Goal: Task Accomplishment & Management: Manage account settings

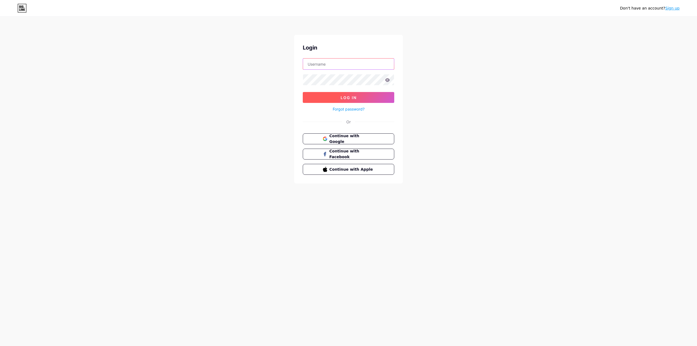
type input "[EMAIL_ADDRESS][DOMAIN_NAME]"
click at [348, 99] on span "Log In" at bounding box center [348, 97] width 16 height 5
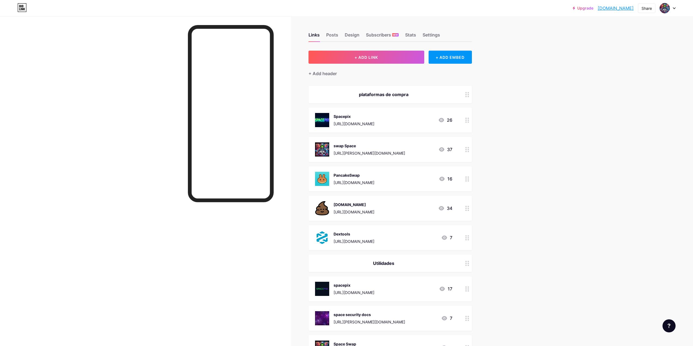
click at [366, 152] on div "[URL][PERSON_NAME][DOMAIN_NAME]" at bounding box center [369, 153] width 72 height 6
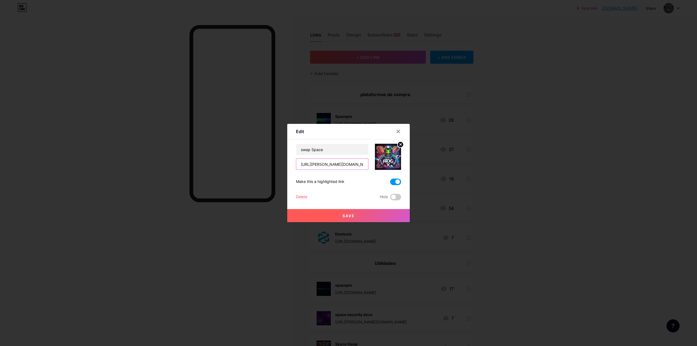
click at [328, 165] on input "[URL][PERSON_NAME][DOMAIN_NAME]" at bounding box center [332, 164] width 72 height 11
click at [315, 164] on input "[URL][PERSON_NAME][DOMAIN_NAME]" at bounding box center [332, 164] width 72 height 11
click at [334, 164] on input "[URL][DOMAIN_NAME]" at bounding box center [332, 164] width 72 height 11
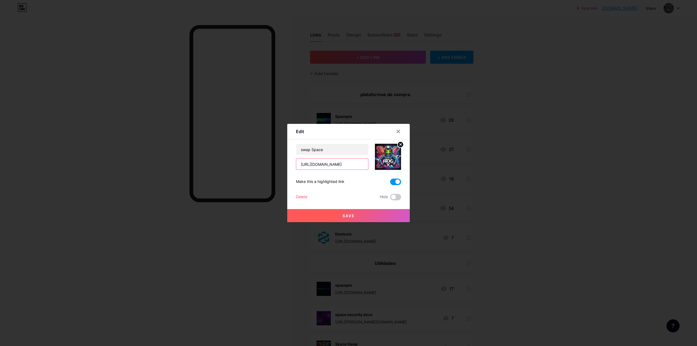
type input "[URL][DOMAIN_NAME]"
click at [353, 212] on button "Save" at bounding box center [348, 215] width 122 height 13
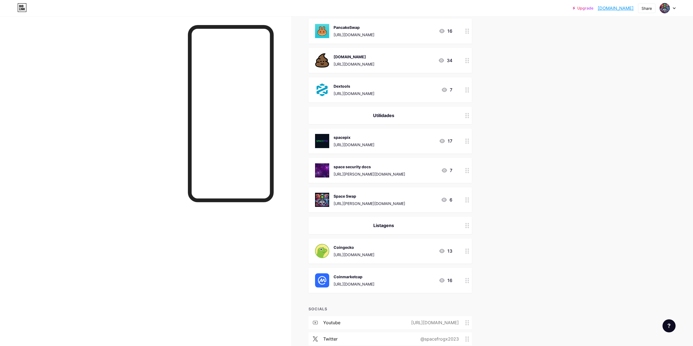
scroll to position [163, 0]
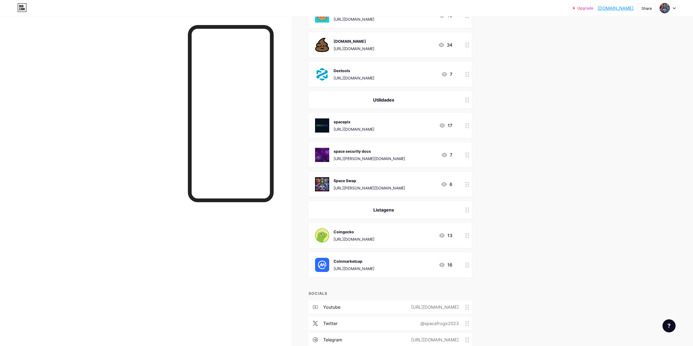
click at [393, 184] on div "Space Swap [URL][PERSON_NAME][DOMAIN_NAME] 6" at bounding box center [383, 184] width 137 height 14
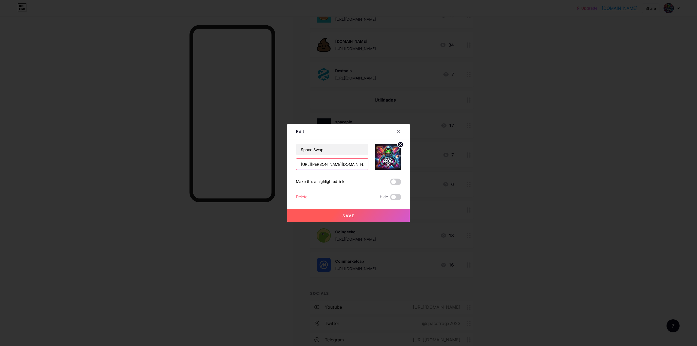
click at [316, 167] on input "[URL][PERSON_NAME][DOMAIN_NAME]" at bounding box center [332, 164] width 72 height 11
click at [335, 165] on input "[URL][DOMAIN_NAME]" at bounding box center [332, 164] width 72 height 11
type input "[URL][DOMAIN_NAME]"
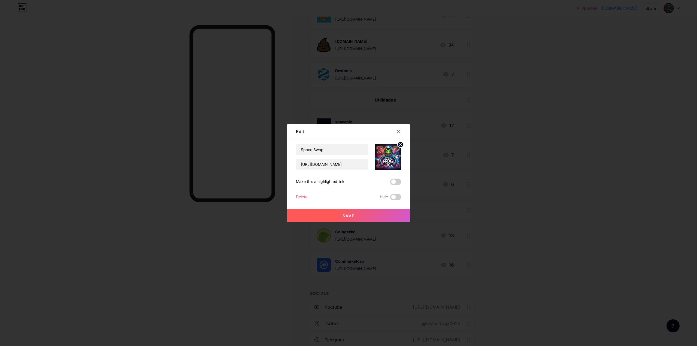
click at [346, 214] on span "Save" at bounding box center [348, 215] width 12 height 5
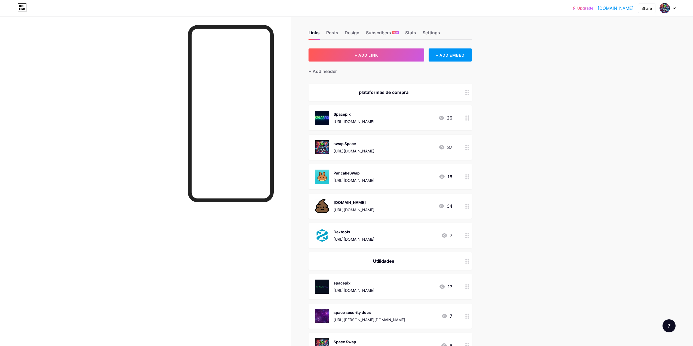
scroll to position [0, 0]
